Goal: Use online tool/utility: Use online tool/utility

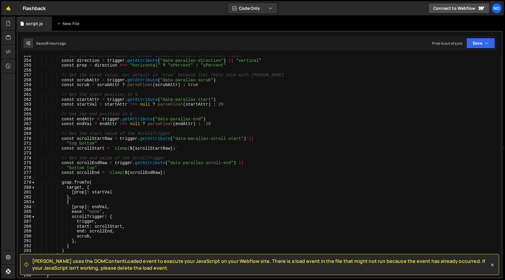
scroll to position [1383, 0]
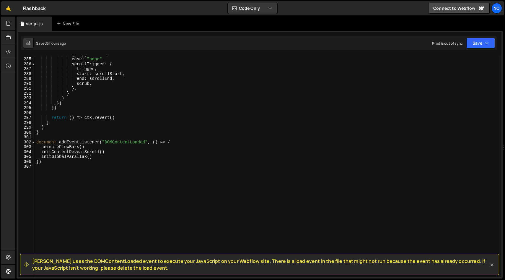
click at [53, 133] on div "[ prop ] : endVal , ease : "none" , scrollTrigger : { trigger , start : scrollS…" at bounding box center [267, 167] width 464 height 231
type textarea "}"
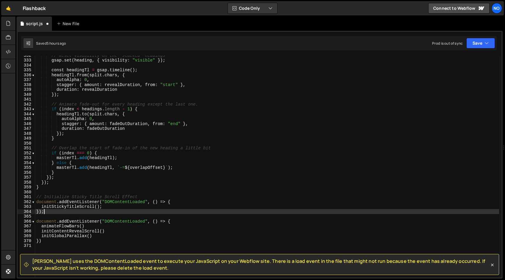
scroll to position [1694, 0]
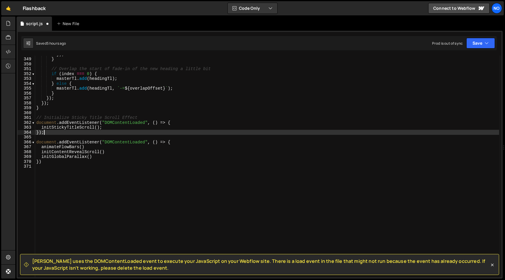
click at [60, 131] on div "}) ; } // Overlap the start of fade-in of the new heading a little bit if ( ind…" at bounding box center [267, 167] width 464 height 231
click at [105, 127] on div "}) ; } // Overlap the start of fade-in of the new heading a little bit if ( ind…" at bounding box center [267, 167] width 464 height 231
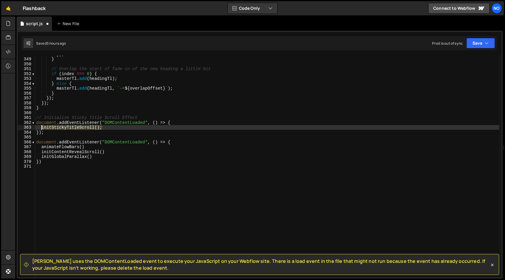
click at [42, 127] on div "}) ; } // Overlap the start of fade-in of the new heading a little bit if ( ind…" at bounding box center [267, 167] width 464 height 231
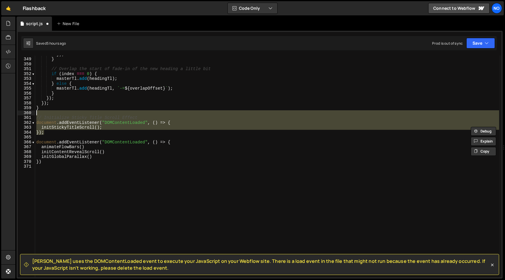
drag, startPoint x: 58, startPoint y: 133, endPoint x: 58, endPoint y: 113, distance: 20.1
click at [58, 113] on div "}) ; } // Overlap the start of fade-in of the new heading a little bit if ( ind…" at bounding box center [267, 167] width 464 height 231
type textarea "// Initialize Sticky Title Scroll Effect"
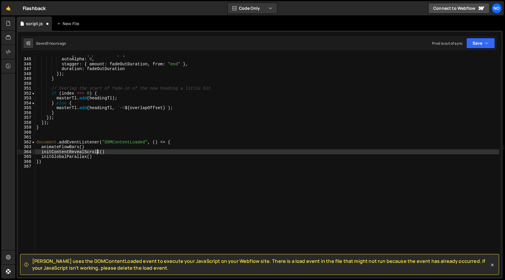
click at [96, 153] on div "headingTl . to ( split . chars , { autoAlpha : 0 , stagger : { amount : fadeOut…" at bounding box center [267, 167] width 464 height 231
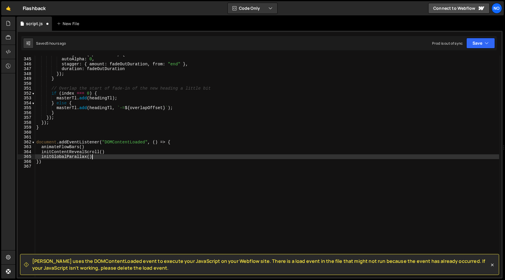
click at [100, 155] on div "headingTl . to ( split . chars , { autoAlpha : 0 , stagger : { amount : fadeOut…" at bounding box center [267, 167] width 464 height 231
type textarea "initGlobalParallax()"
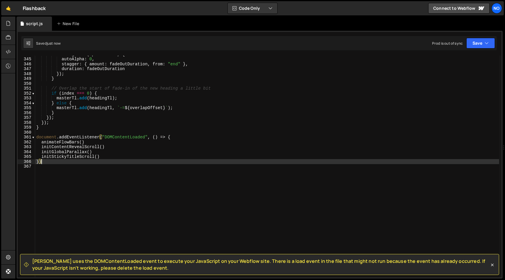
type textarea "})"
